Goal: Task Accomplishment & Management: Manage account settings

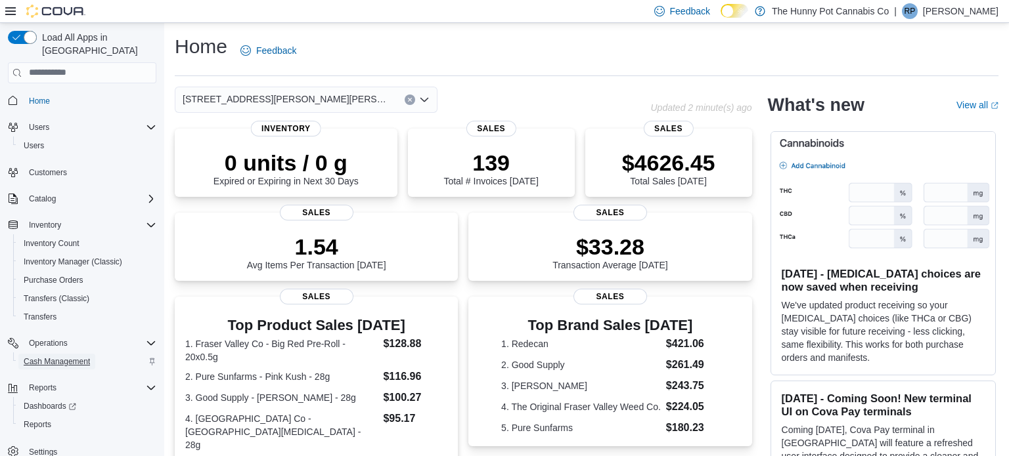
click at [80, 357] on span "Cash Management" at bounding box center [57, 362] width 66 height 11
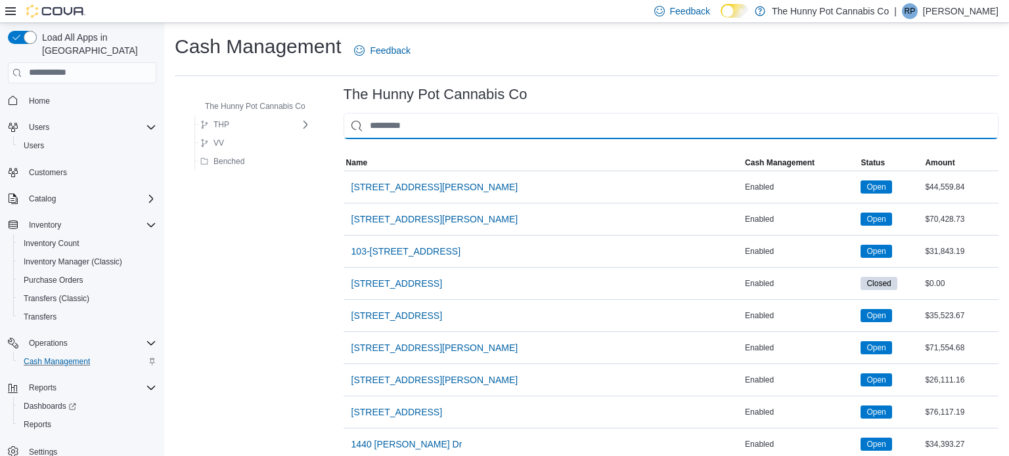
click at [458, 120] on input "This is a search bar. As you type, the results lower in the page will automatic…" at bounding box center [670, 126] width 655 height 26
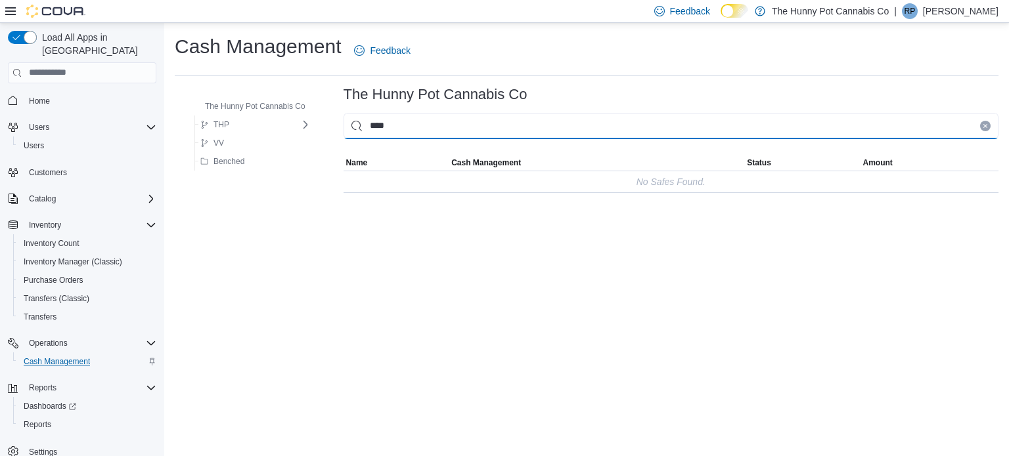
type input "****"
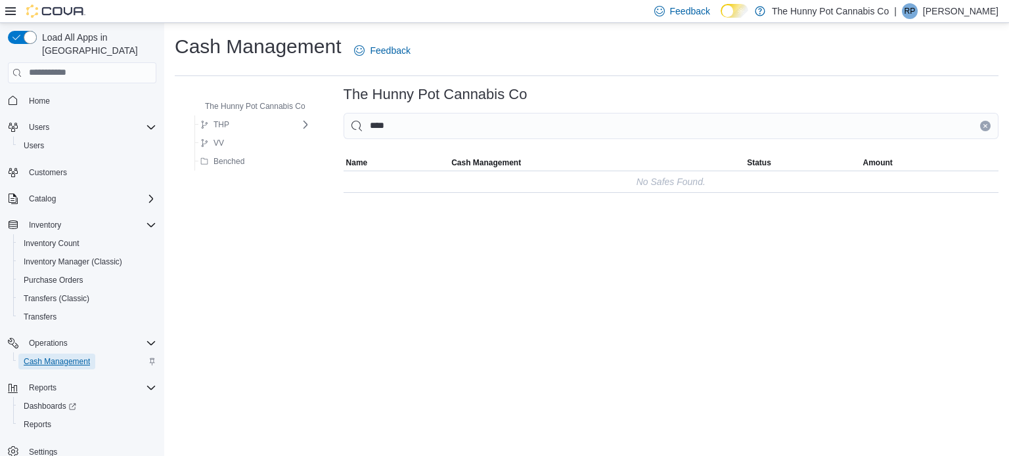
click at [87, 357] on span "Cash Management" at bounding box center [57, 362] width 66 height 11
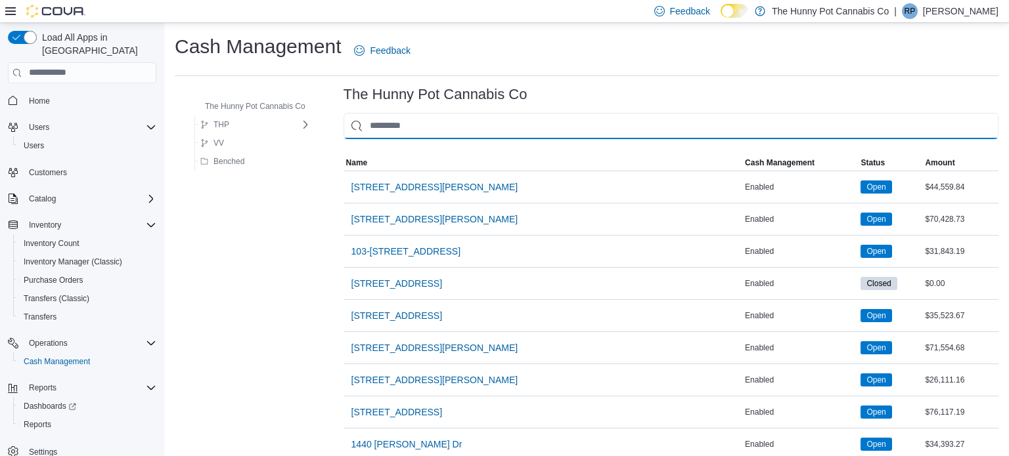
click at [385, 130] on input "This is a search bar. As you type, the results lower in the page will automatic…" at bounding box center [670, 126] width 655 height 26
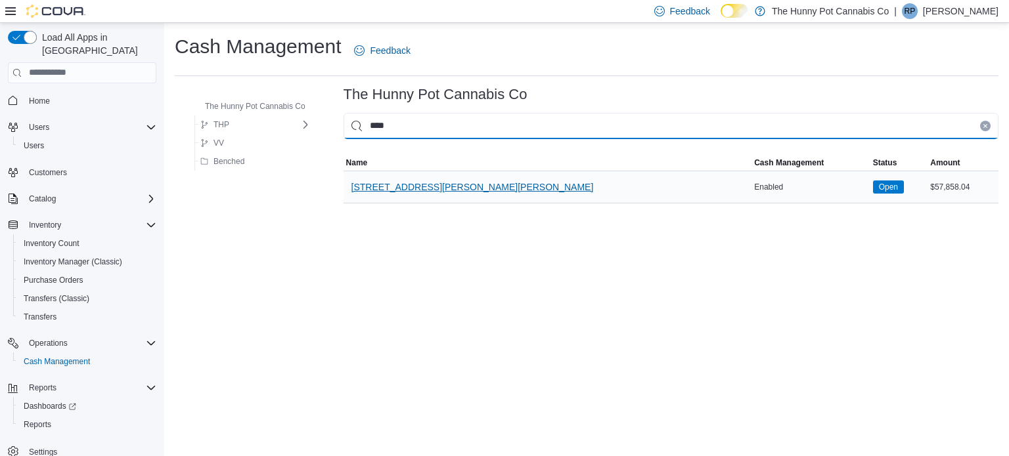
type input "****"
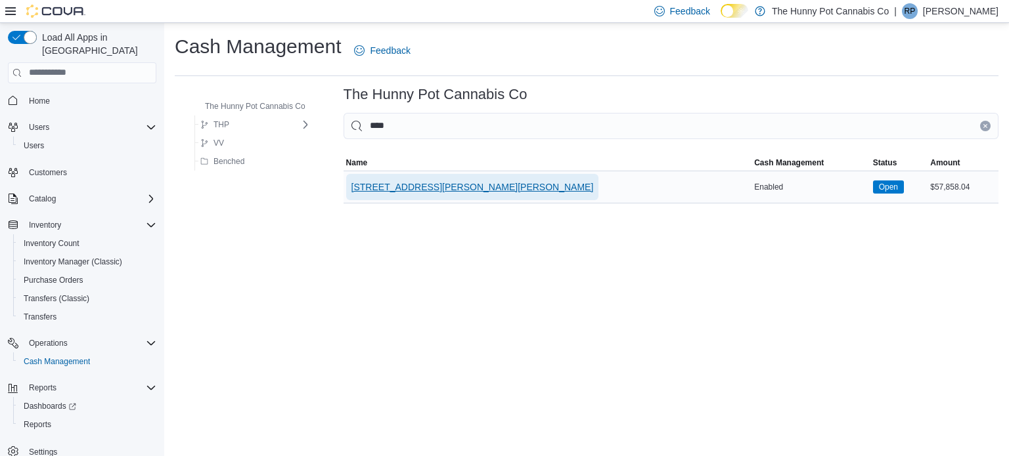
click at [377, 183] on span "[STREET_ADDRESS][PERSON_NAME][PERSON_NAME]" at bounding box center [472, 187] width 242 height 13
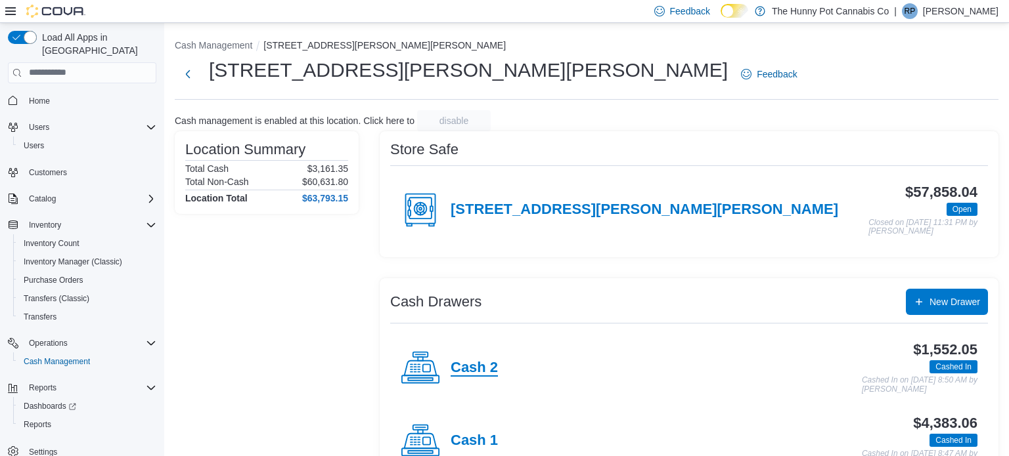
click at [489, 371] on h4 "Cash 2" at bounding box center [474, 368] width 47 height 17
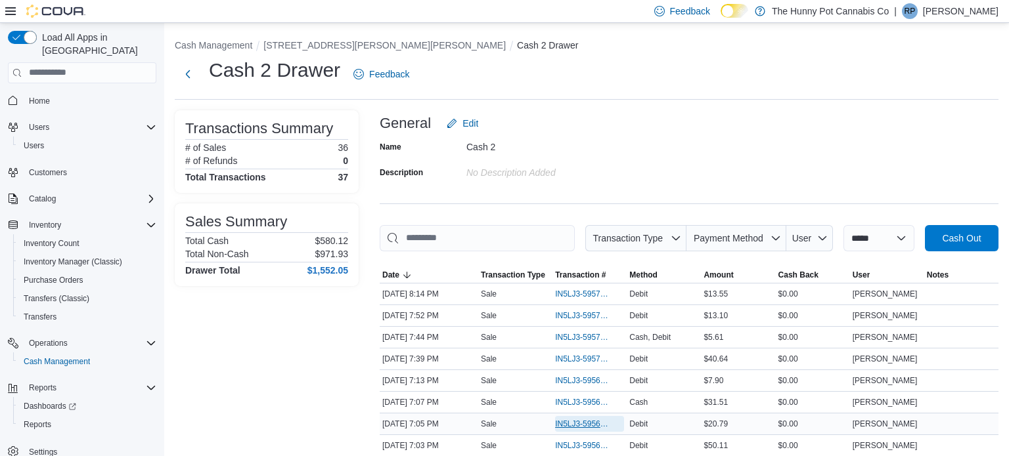
click at [608, 426] on span "IN5LJ3-5956762" at bounding box center [583, 424] width 56 height 11
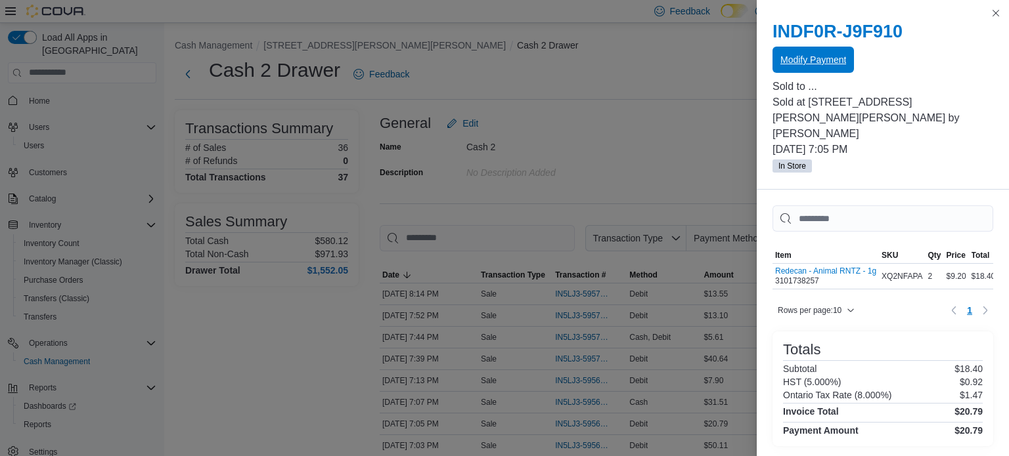
click at [795, 51] on span "Modify Payment" at bounding box center [813, 60] width 66 height 26
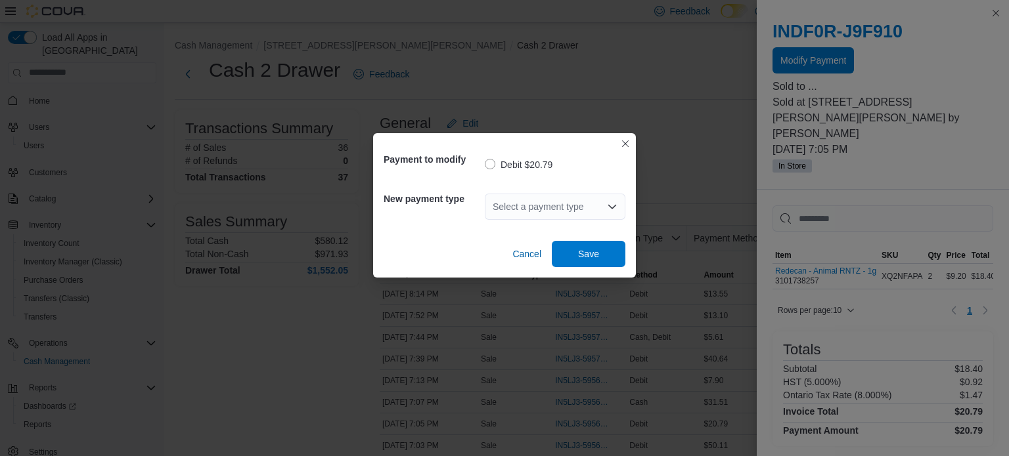
click at [541, 206] on div "Select a payment type" at bounding box center [555, 207] width 141 height 26
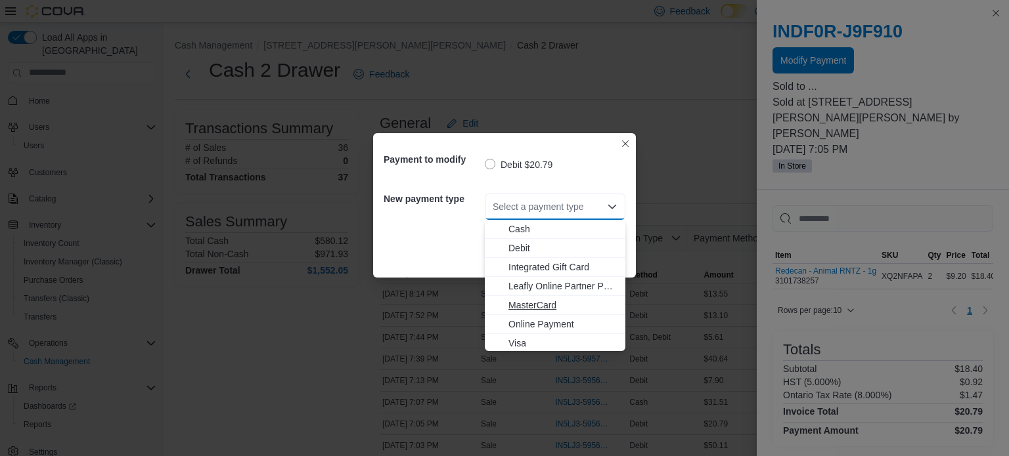
click at [543, 306] on span "MasterCard" at bounding box center [562, 305] width 109 height 13
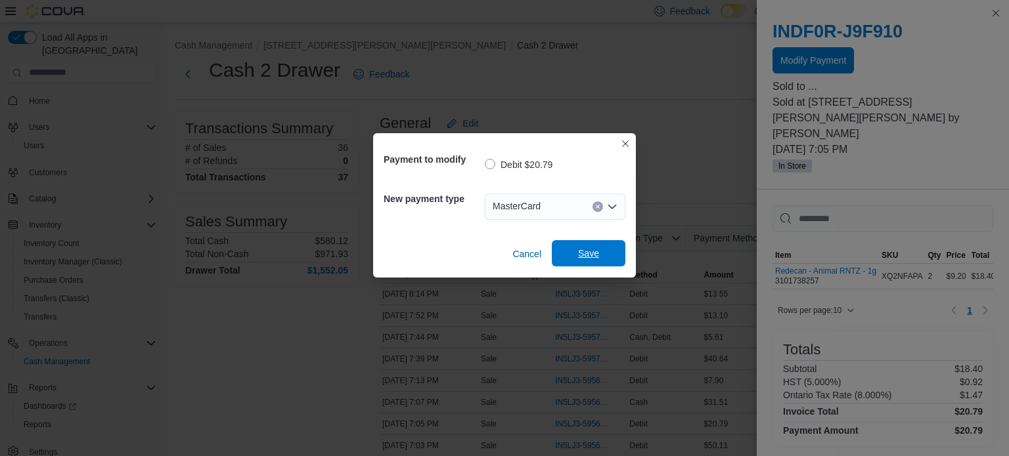
click at [594, 250] on span "Save" at bounding box center [588, 253] width 21 height 13
